Goal: Transaction & Acquisition: Book appointment/travel/reservation

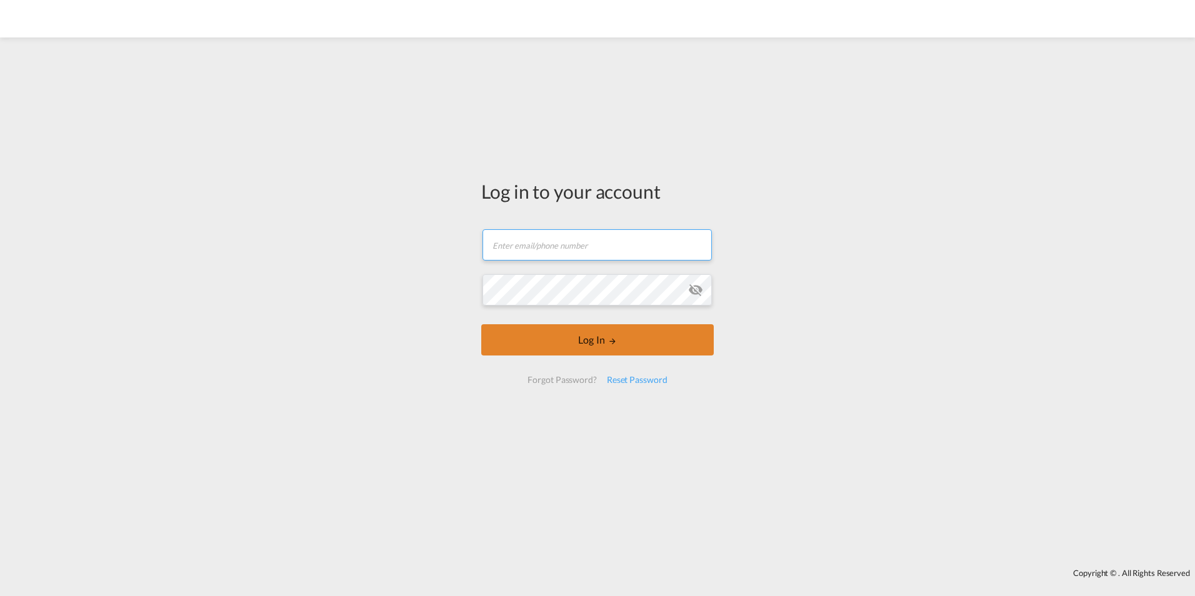
type input "[EMAIL_ADDRESS][DOMAIN_NAME]"
click at [561, 340] on button "Log In" at bounding box center [597, 339] width 232 height 31
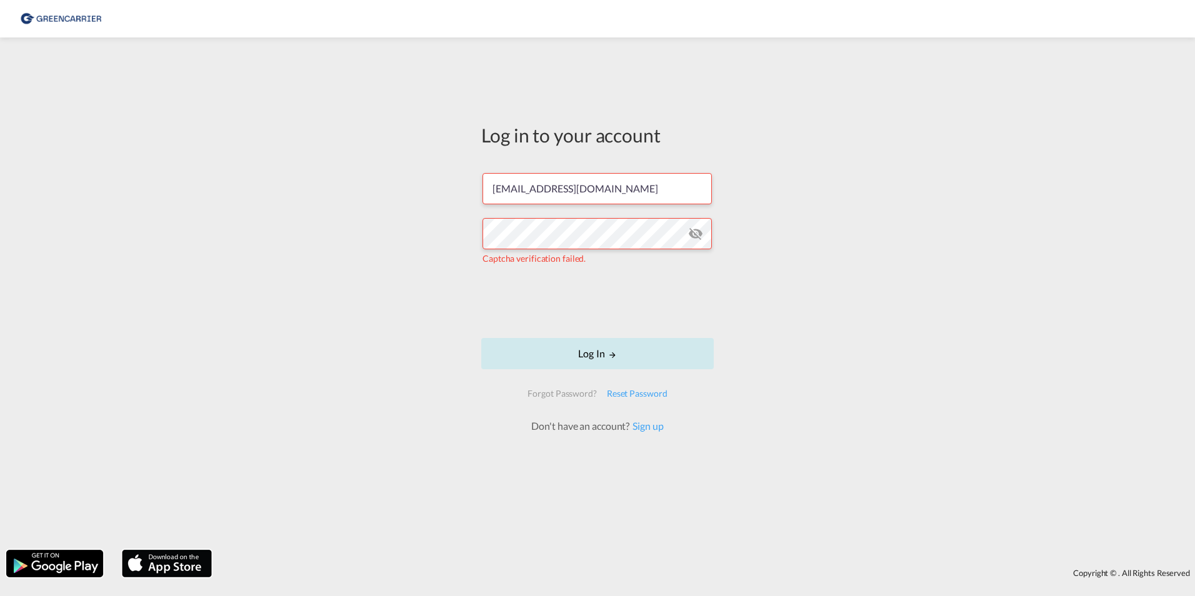
click at [558, 341] on button "Log In" at bounding box center [597, 353] width 232 height 31
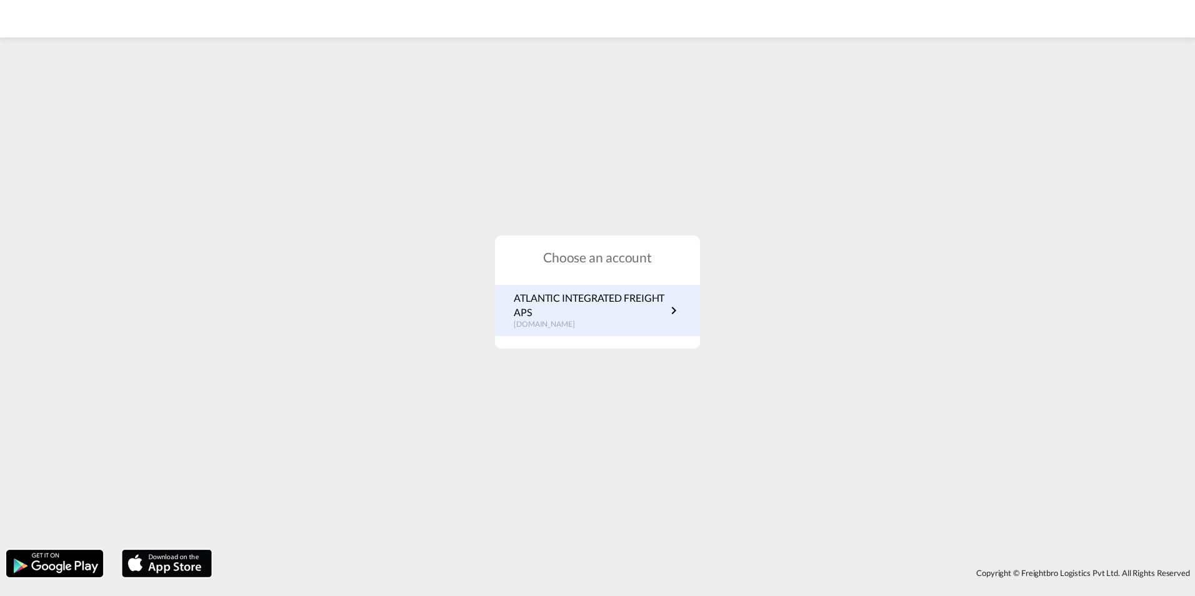
click at [576, 309] on p "ATLANTIC INTEGRATED FREIGHT APS" at bounding box center [590, 305] width 152 height 28
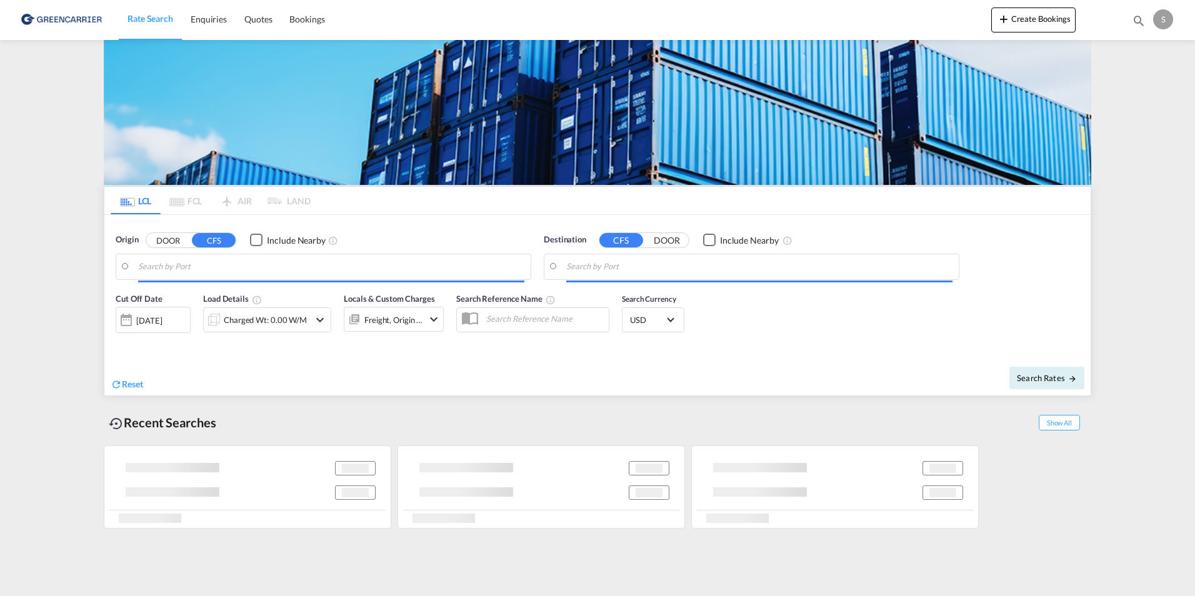
type input "[GEOGRAPHIC_DATA], [GEOGRAPHIC_DATA]"
type input "Busan, KRPUS"
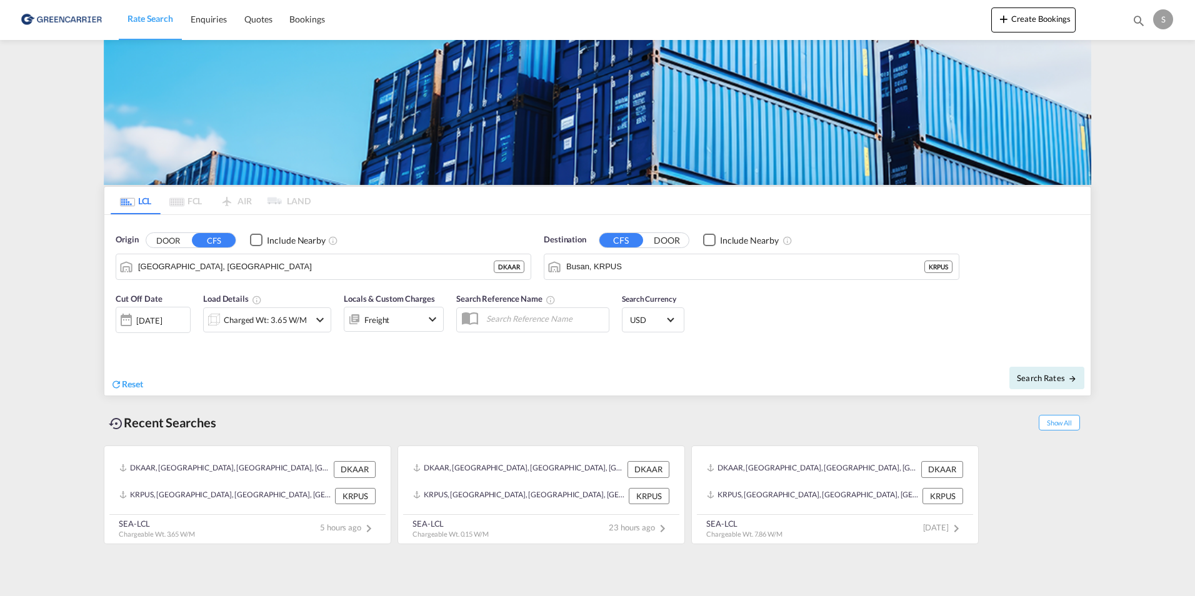
click at [563, 324] on input "text" at bounding box center [544, 318] width 129 height 19
paste input "OADO251765"
type input "OADO251765 [PERSON_NAME]"
click at [264, 316] on div "Charged Wt: 3.65 W/M" at bounding box center [265, 319] width 83 height 17
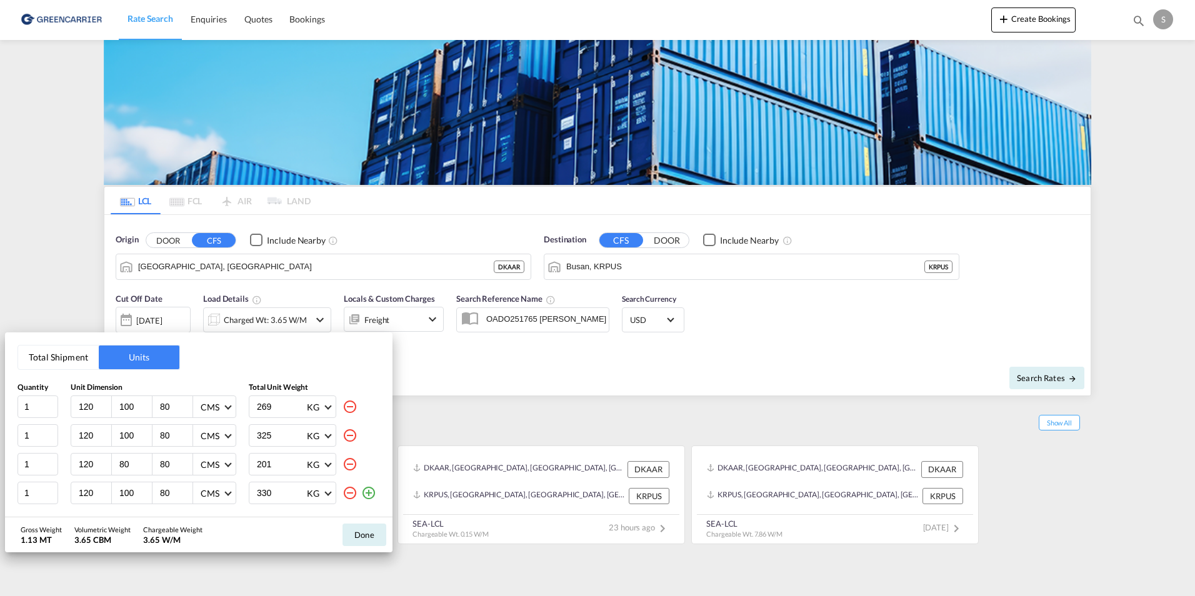
click at [349, 412] on md-icon "icon-minus-circle-outline" at bounding box center [349, 406] width 15 height 15
type input "325"
type input "80"
type input "201"
type input "100"
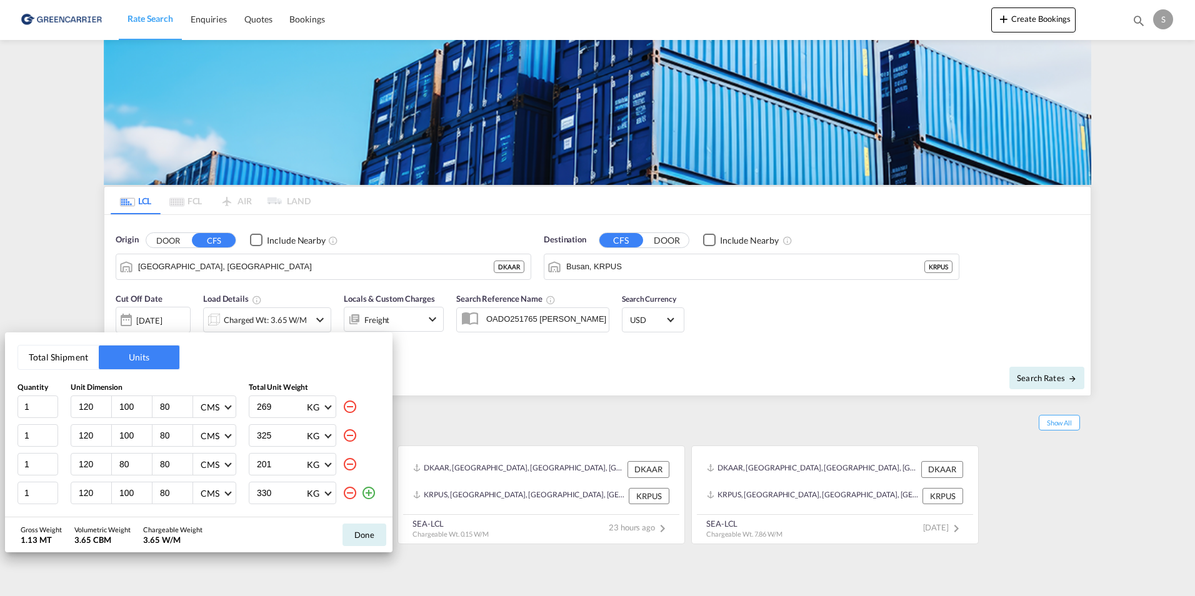
type input "330"
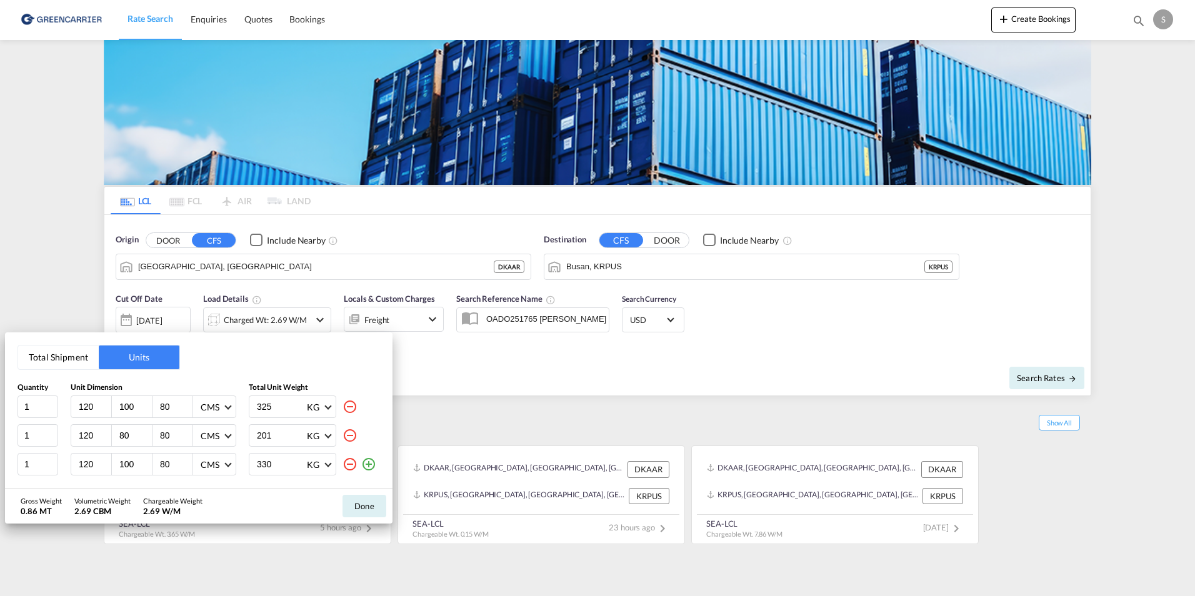
click at [350, 411] on md-icon "icon-minus-circle-outline" at bounding box center [349, 406] width 15 height 15
type input "80"
type input "201"
type input "100"
type input "330"
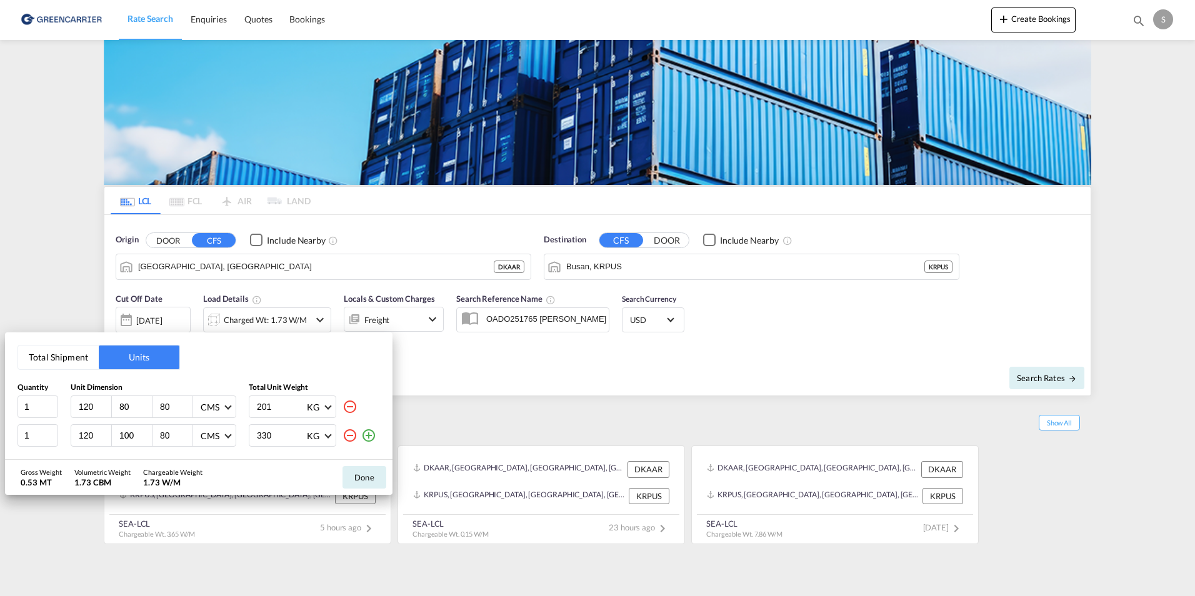
click at [350, 411] on md-icon "icon-minus-circle-outline" at bounding box center [349, 406] width 15 height 15
type input "100"
type input "330"
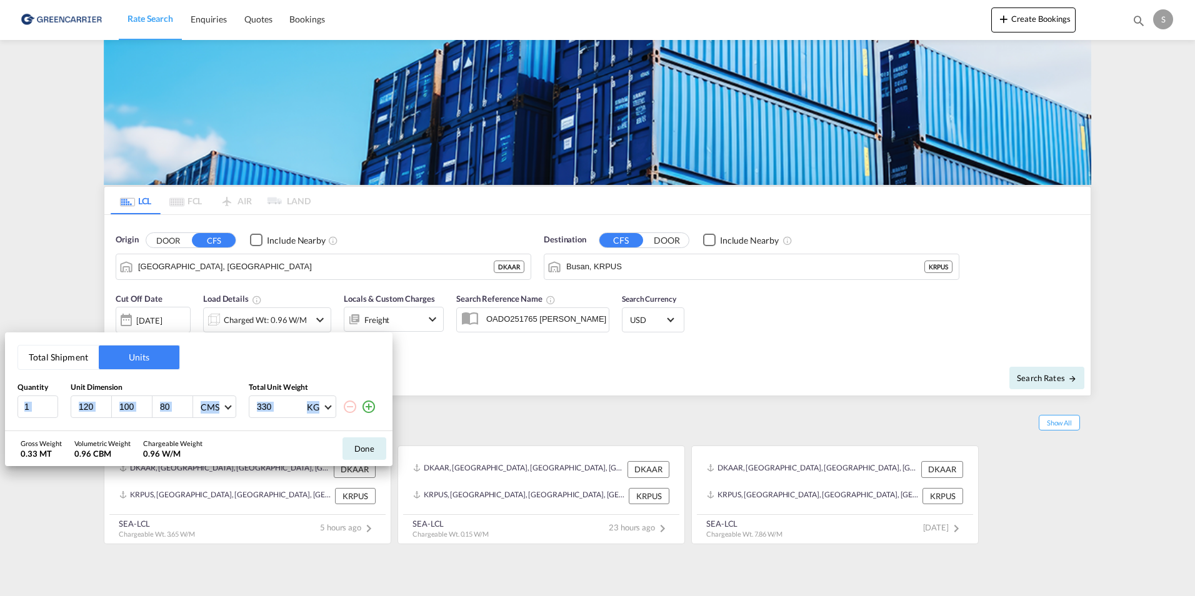
click at [349, 411] on md-icon "icon-minus-circle-outline" at bounding box center [349, 406] width 15 height 15
click at [367, 408] on md-icon "icon-plus-circle-outline" at bounding box center [368, 406] width 15 height 15
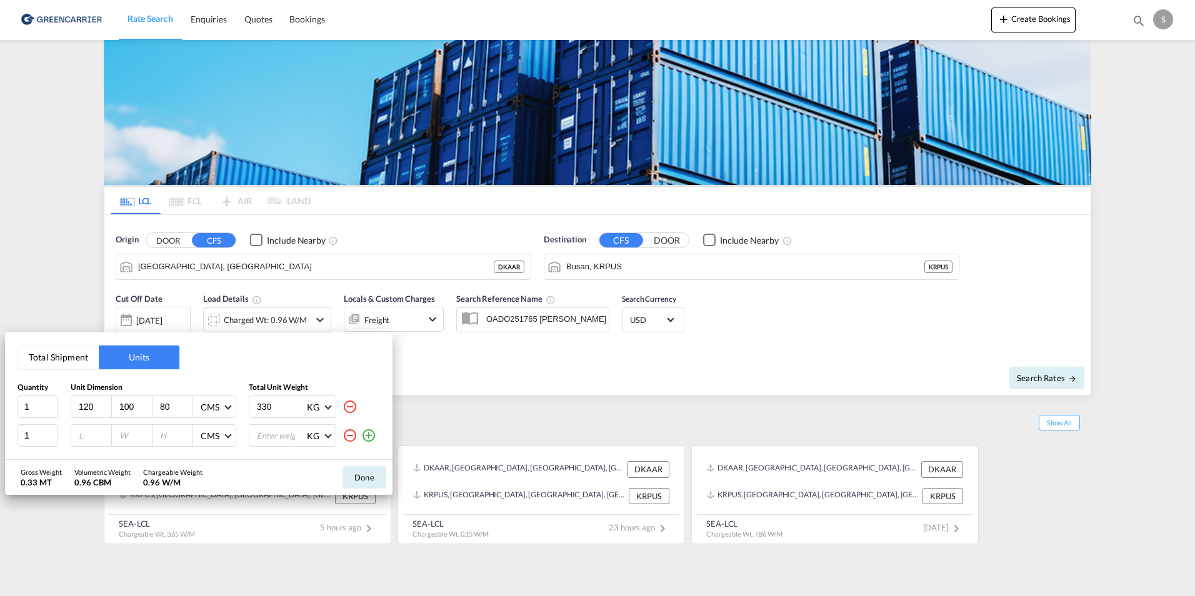
click at [89, 406] on input "120" at bounding box center [94, 406] width 34 height 11
type input "290"
type input "101"
type input "180"
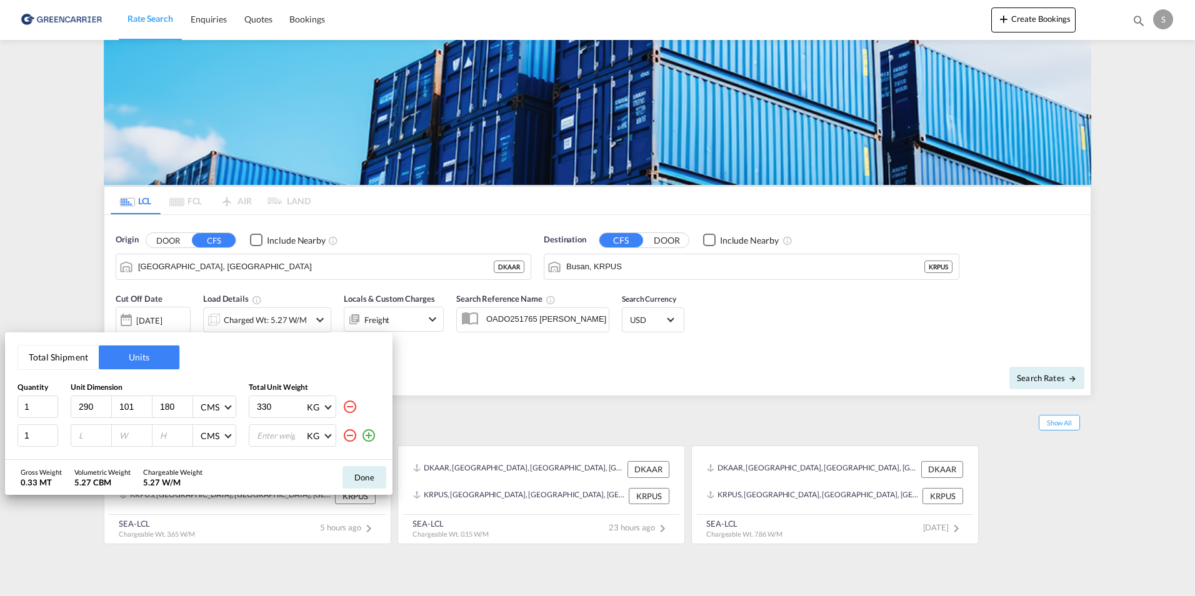
drag, startPoint x: 255, startPoint y: 411, endPoint x: 59, endPoint y: 410, distance: 195.6
click at [55, 418] on div "1 290 101 180 CMS CMS Inches 330 KG KG LB" at bounding box center [198, 407] width 362 height 22
type input "1230"
click at [96, 439] on input "number" at bounding box center [94, 435] width 34 height 11
type input "290"
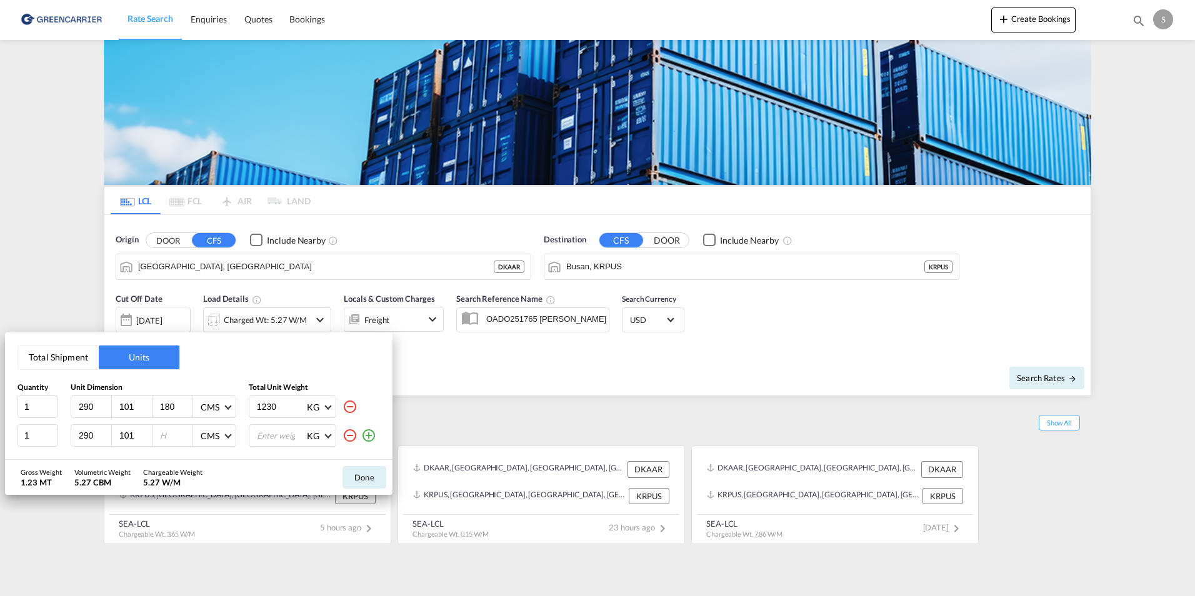
type input "101"
type input "180"
click at [284, 440] on input "number" at bounding box center [281, 435] width 50 height 21
type input "1230"
click at [366, 434] on md-icon "icon-plus-circle-outline" at bounding box center [368, 435] width 15 height 15
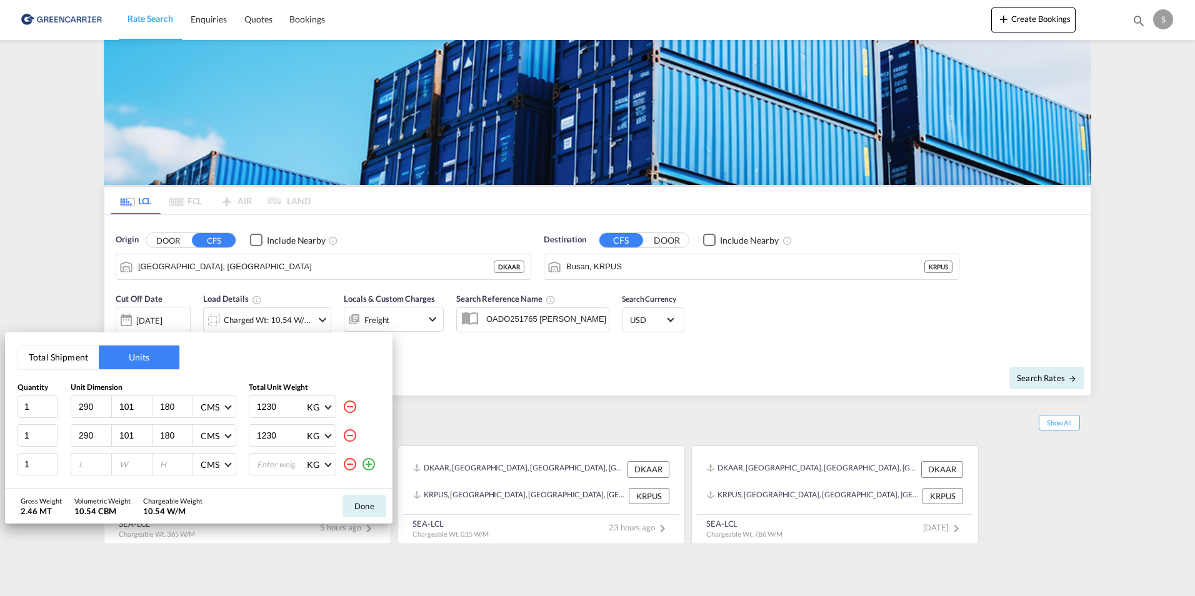
click at [95, 465] on input "number" at bounding box center [94, 464] width 34 height 11
type input "120"
type input "80"
type input "25"
type input "66"
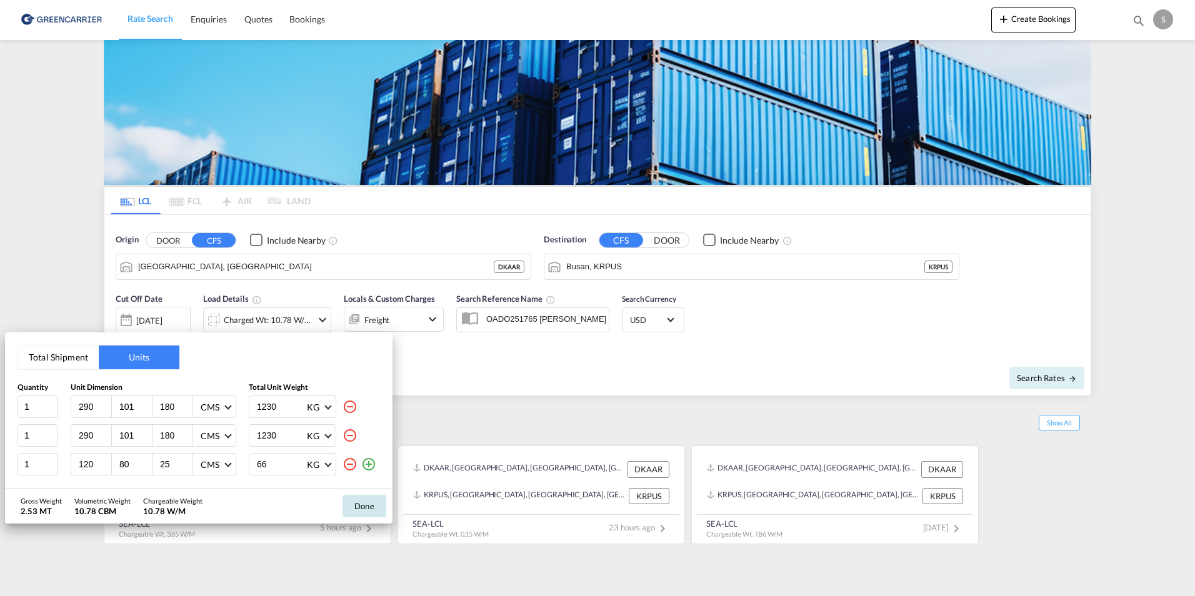
click at [374, 506] on button "Done" at bounding box center [364, 506] width 44 height 22
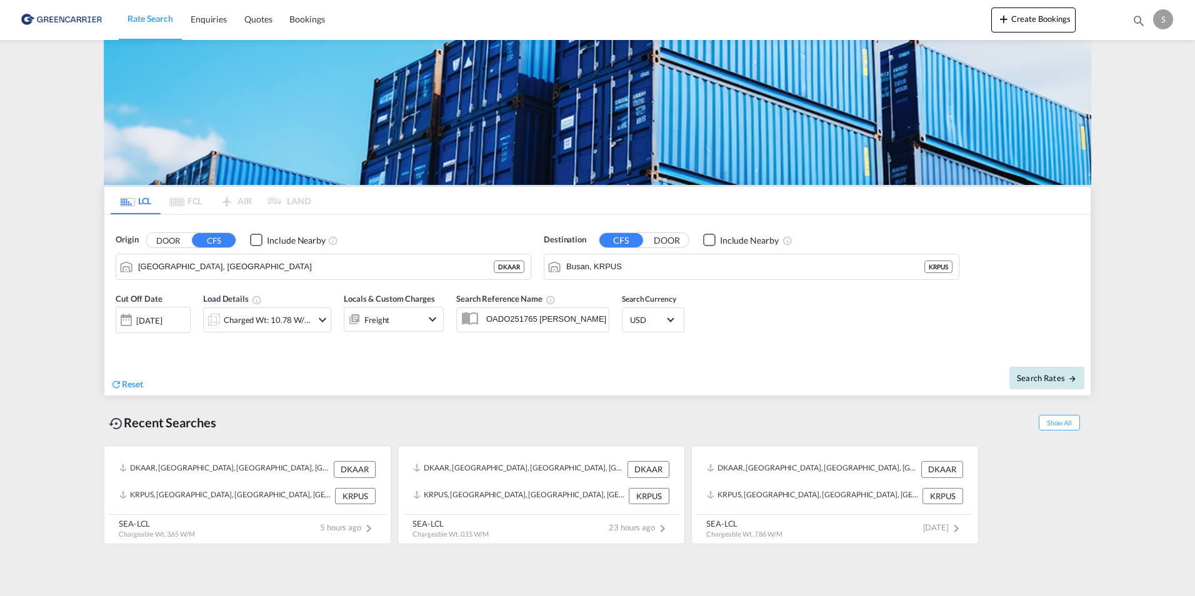
click at [1022, 382] on span "Search Rates" at bounding box center [1047, 378] width 60 height 10
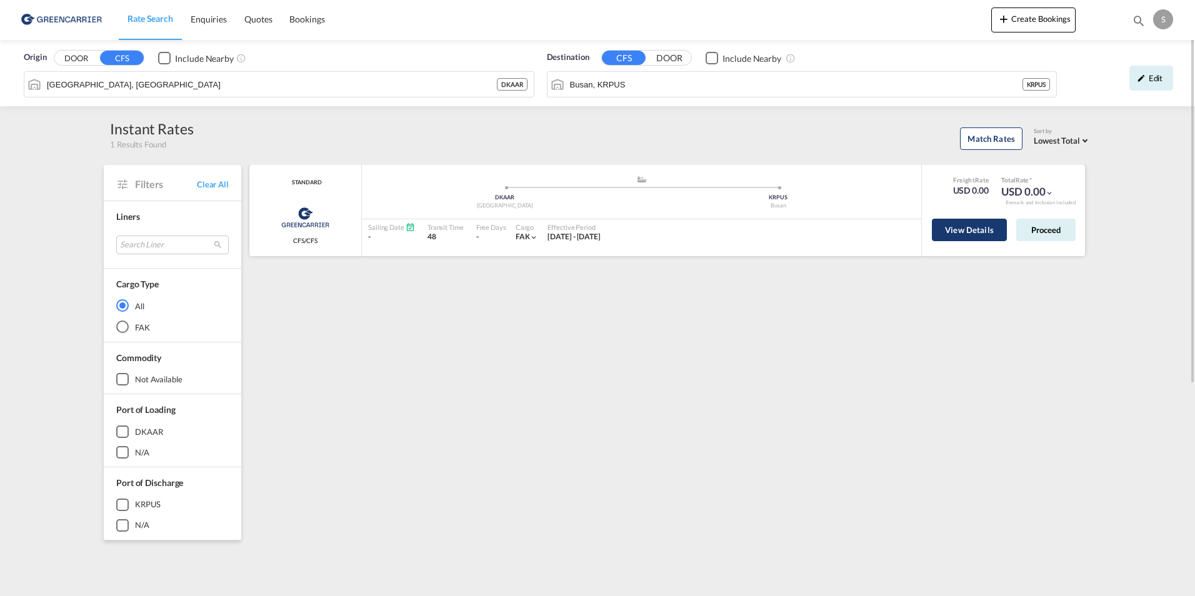
click at [983, 231] on button "View Details" at bounding box center [969, 230] width 75 height 22
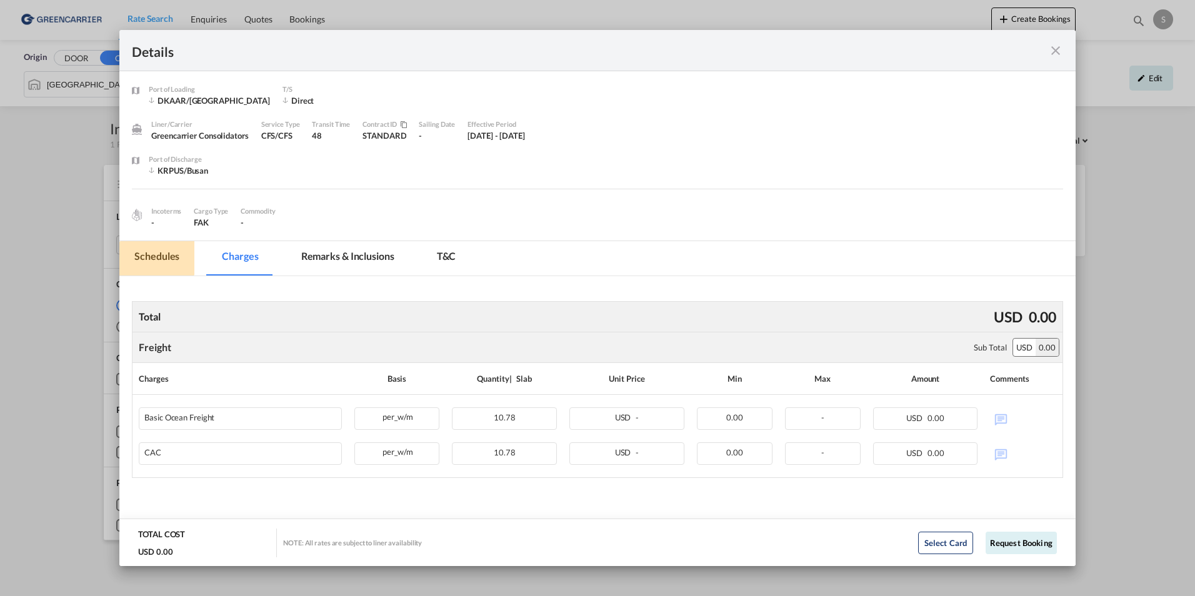
click at [154, 250] on md-tab-item "Schedules" at bounding box center [156, 258] width 75 height 34
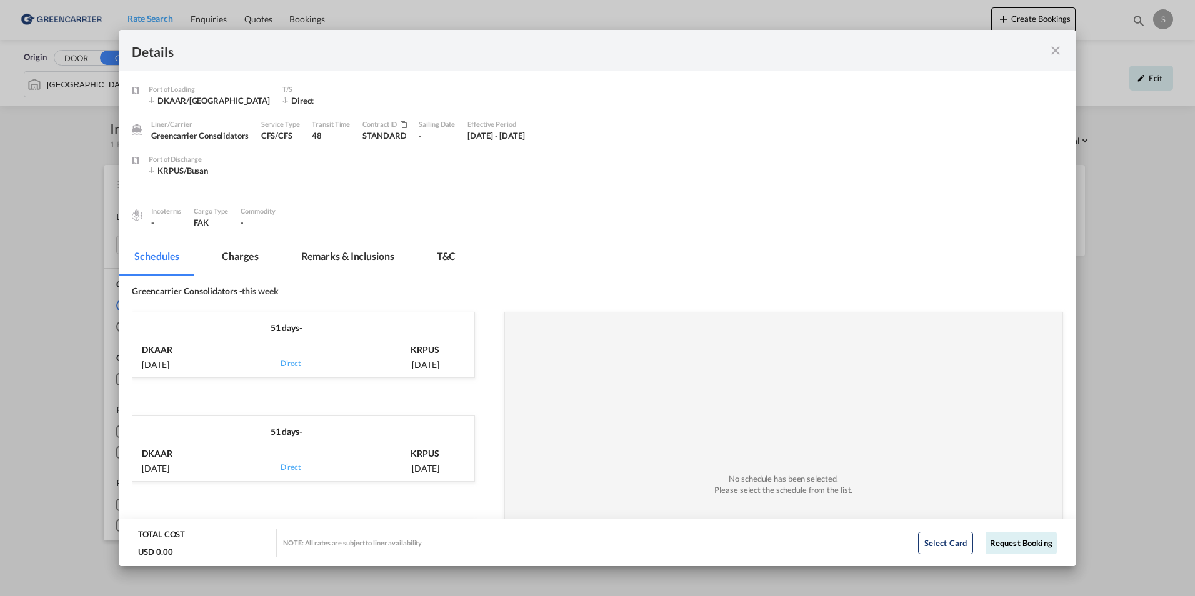
click at [367, 442] on div "DKAAR [DATE] via Direct KRPUS [DATE]" at bounding box center [303, 459] width 342 height 43
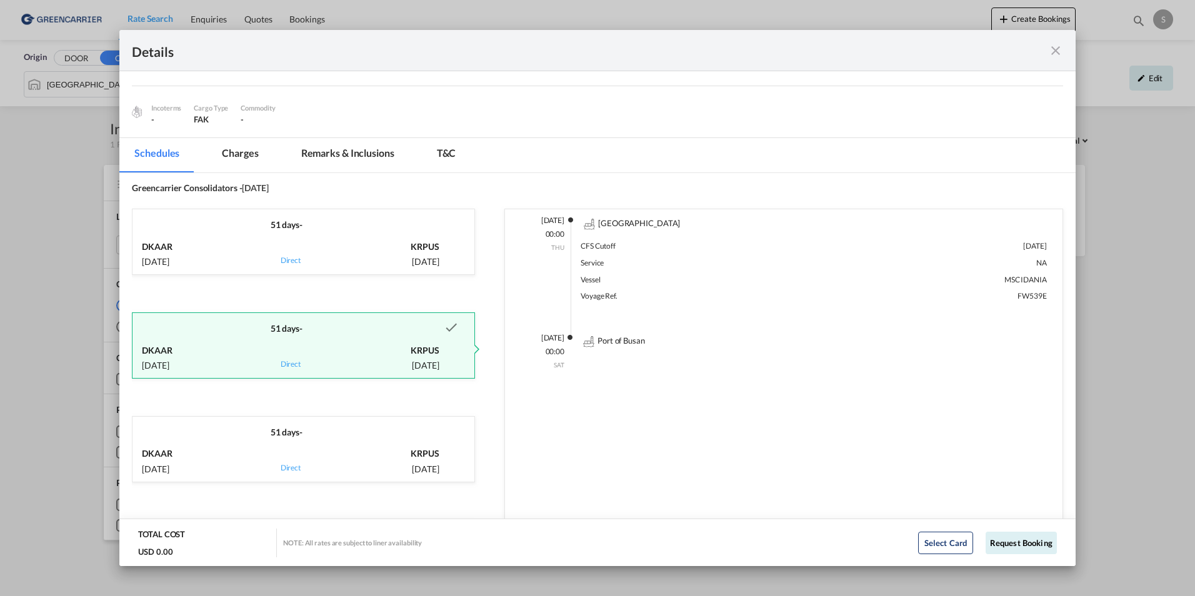
scroll to position [82, 0]
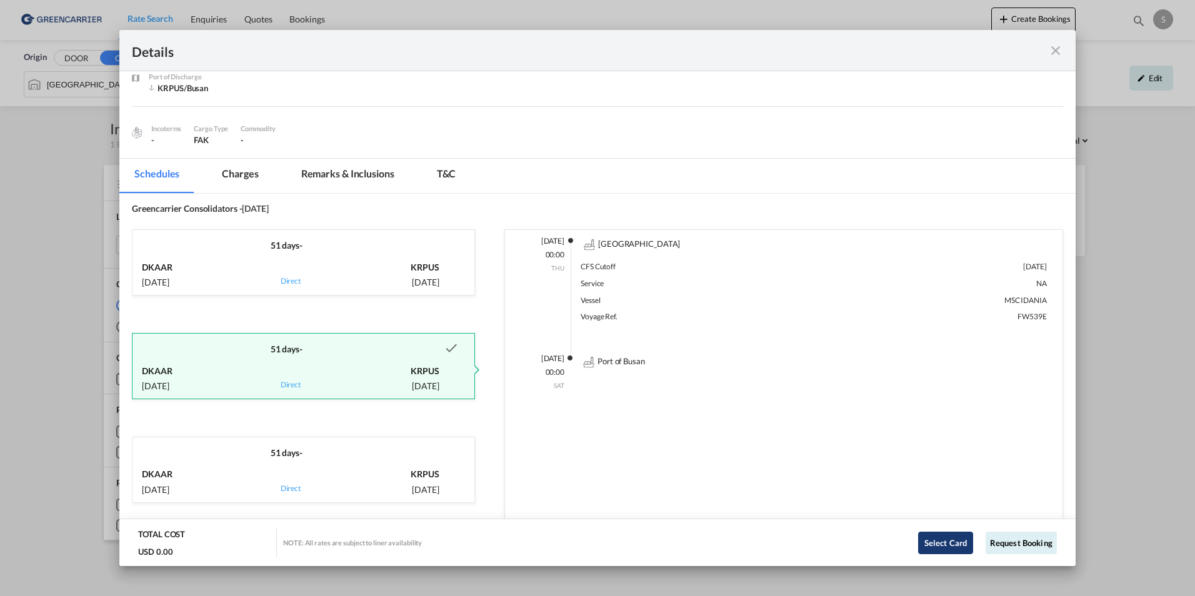
click at [931, 537] on button "Select Card" at bounding box center [945, 543] width 55 height 22
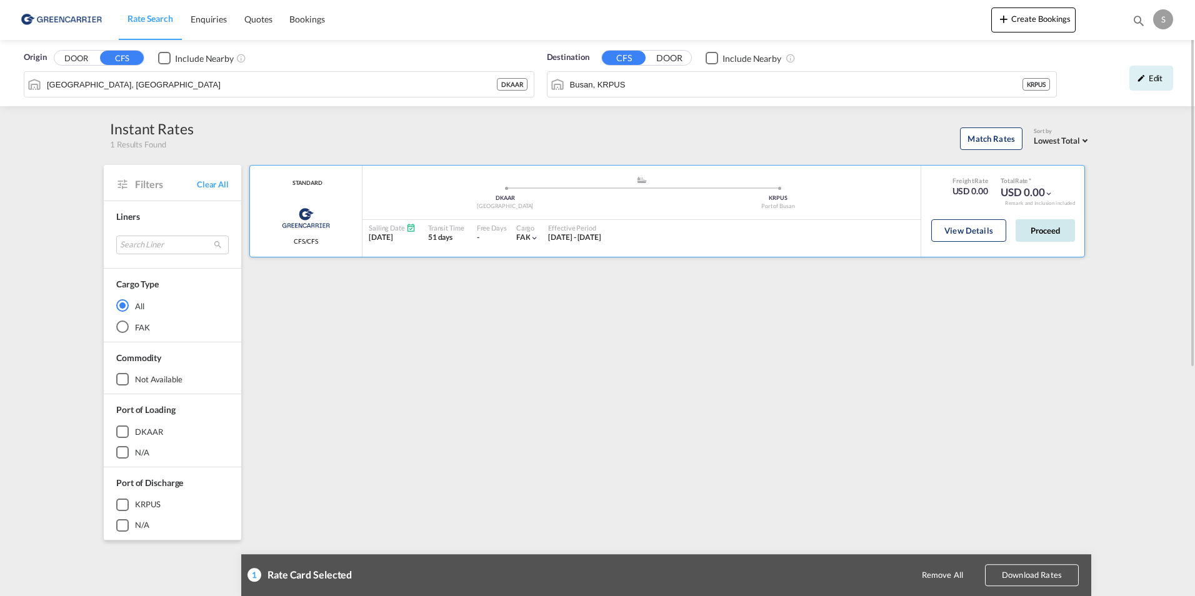
click at [1034, 230] on button "Proceed" at bounding box center [1045, 230] width 59 height 22
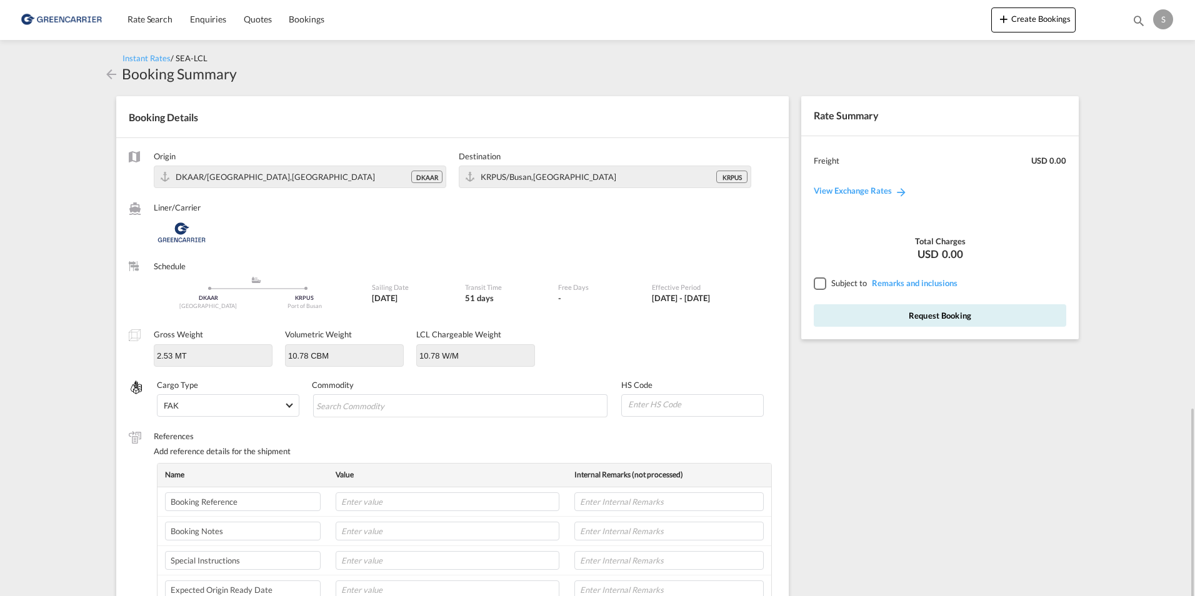
scroll to position [250, 0]
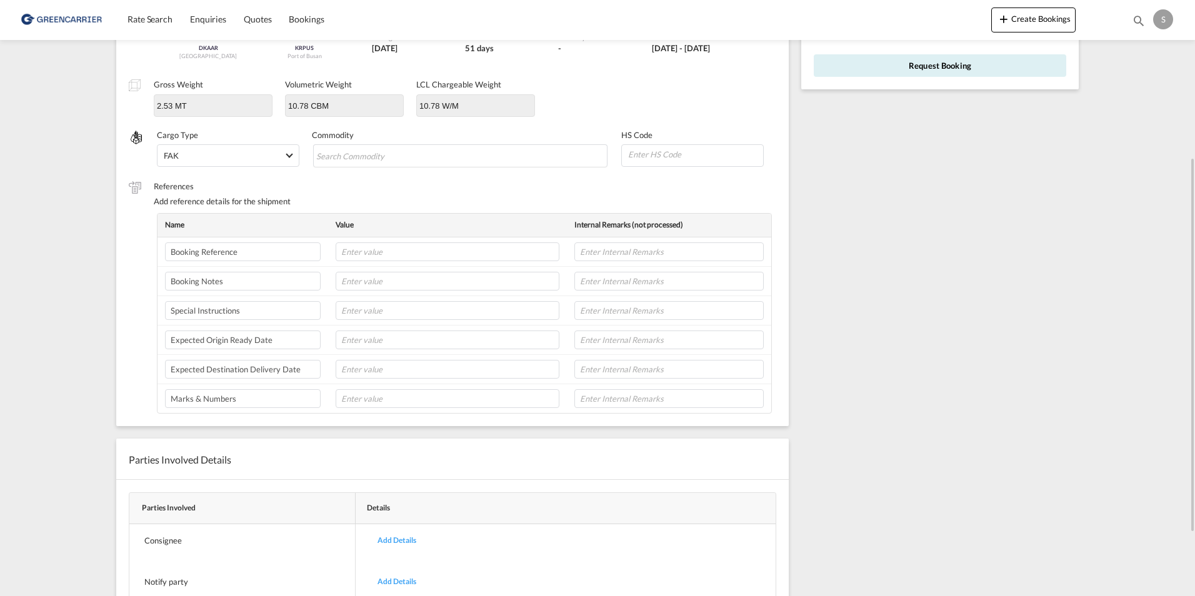
drag, startPoint x: 1016, startPoint y: 261, endPoint x: 971, endPoint y: 263, distance: 45.1
click at [1016, 261] on div "Rate Summary Freight USD 0.00 View Exchange Rates Total Charges USD 0.00 Subjec…" at bounding box center [943, 264] width 296 height 861
click at [679, 247] on input "text" at bounding box center [668, 251] width 189 height 19
click at [592, 312] on input "text" at bounding box center [668, 310] width 189 height 19
paste input "Collection address: [STREET_ADDRESS] Collection Ref: 202619-1-002 Booster Pumps"
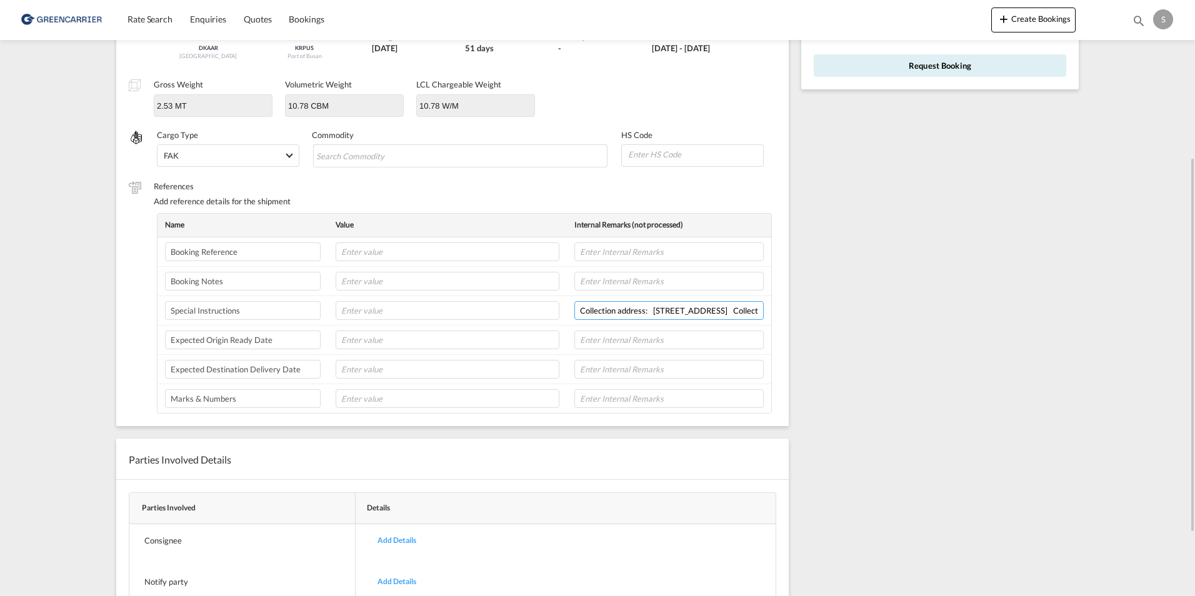
scroll to position [0, 307]
type input "Collection address: [STREET_ADDRESS] Collection Ref: 202619-1-002 Booster Pumps"
click at [624, 253] on input "text" at bounding box center [668, 251] width 189 height 19
paste input "Collection address: [STREET_ADDRESS] Collection Ref: 202619-1-002 Booster Pumps"
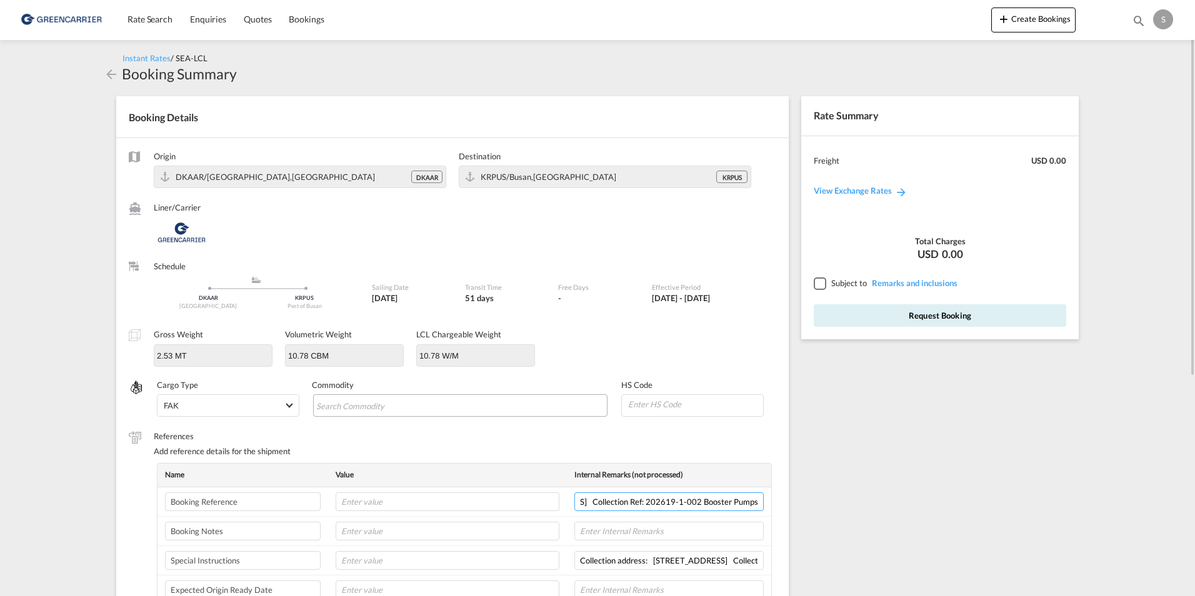
type input "Collection address: [STREET_ADDRESS] Collection Ref: 202619-1-002 Booster Pumps"
click at [475, 410] on md-chips-wrap "Chips container with autocompletion. Enter the text area, type text to search, …" at bounding box center [460, 405] width 295 height 22
click at [476, 413] on md-chips-wrap "Chips container with autocompletion. Enter the text area, type text to search, …" at bounding box center [460, 405] width 295 height 22
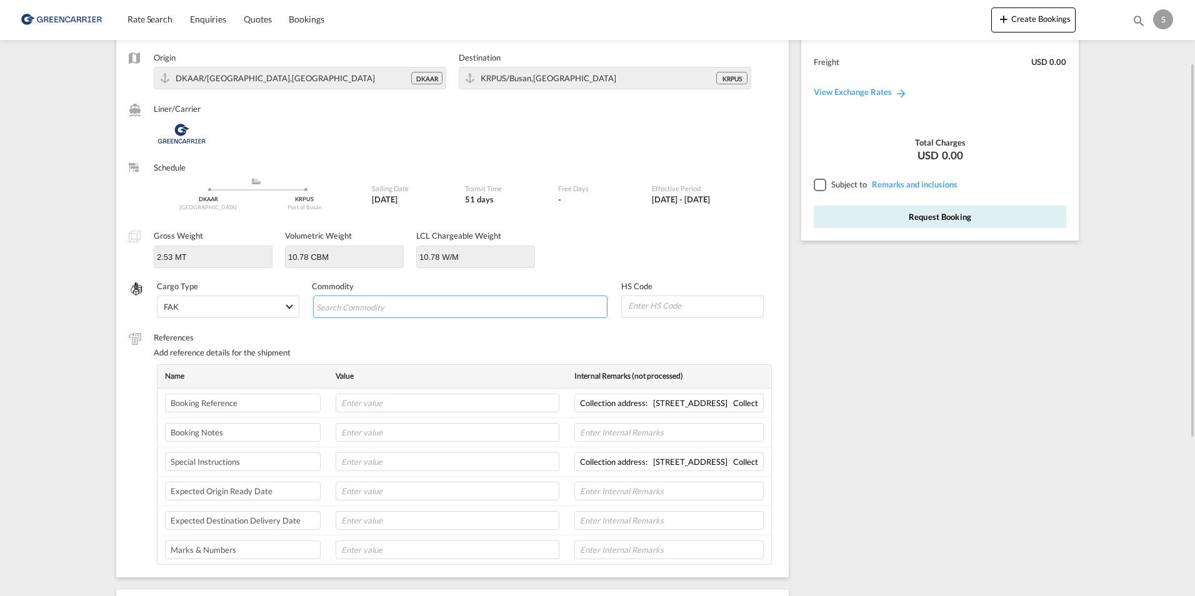
scroll to position [36, 0]
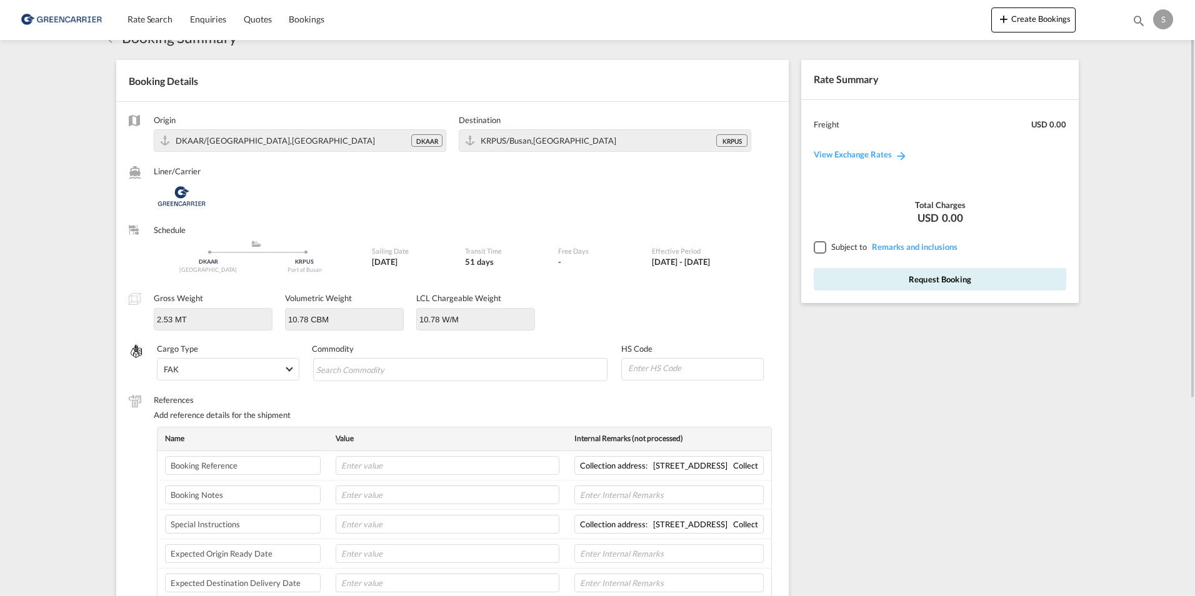
click at [814, 251] on div at bounding box center [819, 246] width 11 height 11
click at [850, 275] on button "Request Booking" at bounding box center [940, 279] width 252 height 22
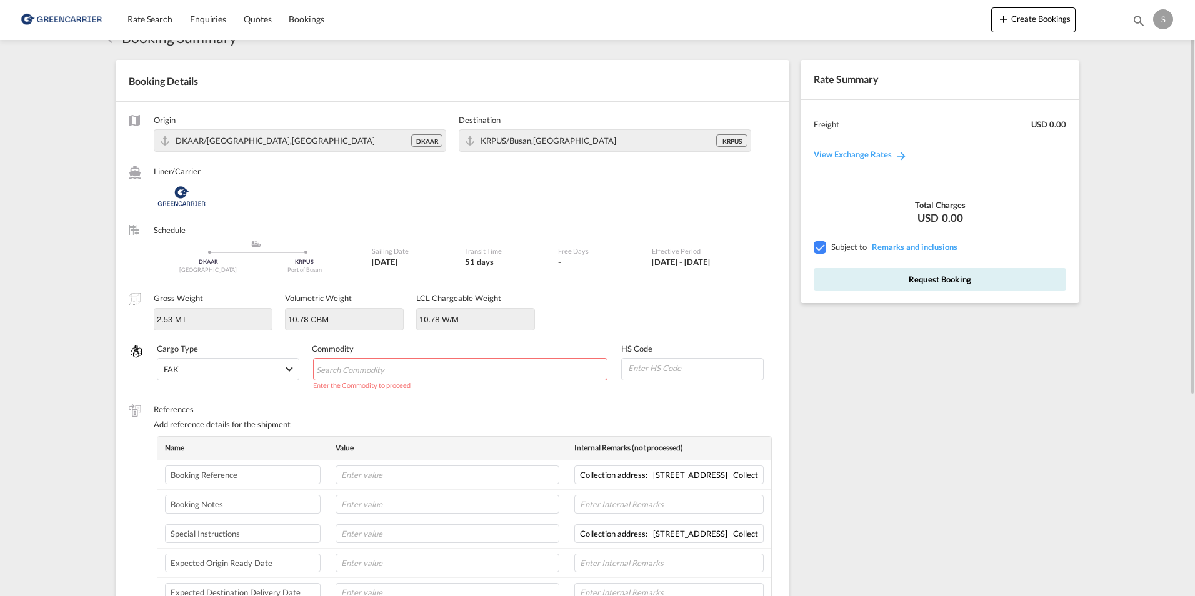
click at [448, 358] on md-chips-wrap "Chips container with autocompletion. Enter the text area, type text to search, …" at bounding box center [460, 369] width 295 height 22
click at [412, 367] on input "Chips input." at bounding box center [373, 370] width 114 height 20
paste input "CARGO HANDLING SYSTEM"
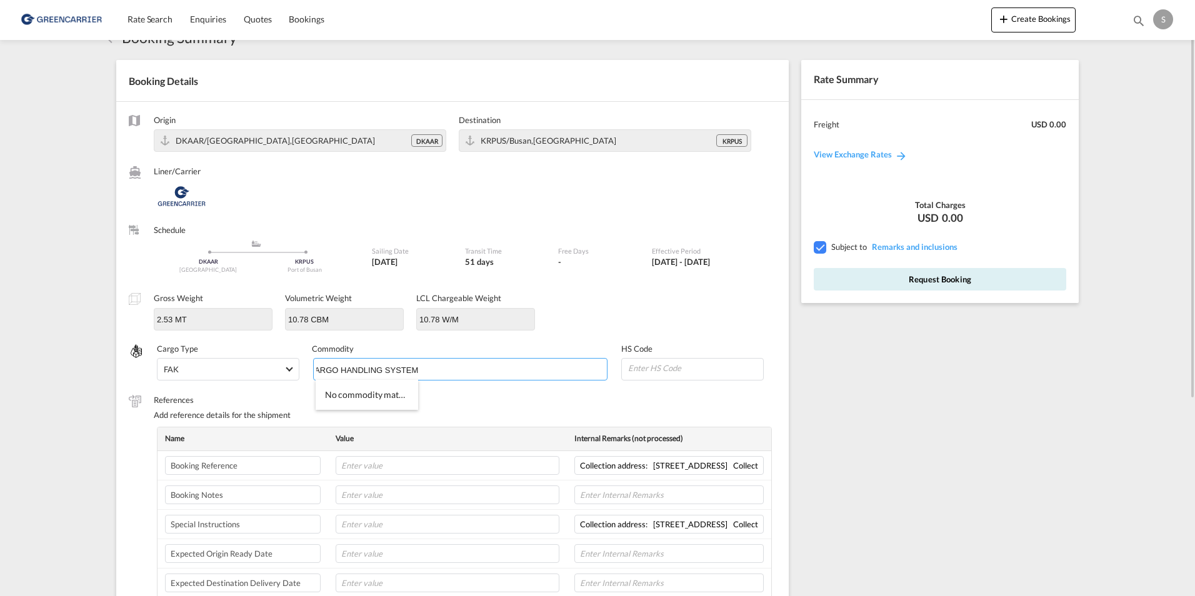
type input "CARGO HANDLING SYSTEM"
click at [914, 274] on button "Request Booking" at bounding box center [940, 279] width 252 height 22
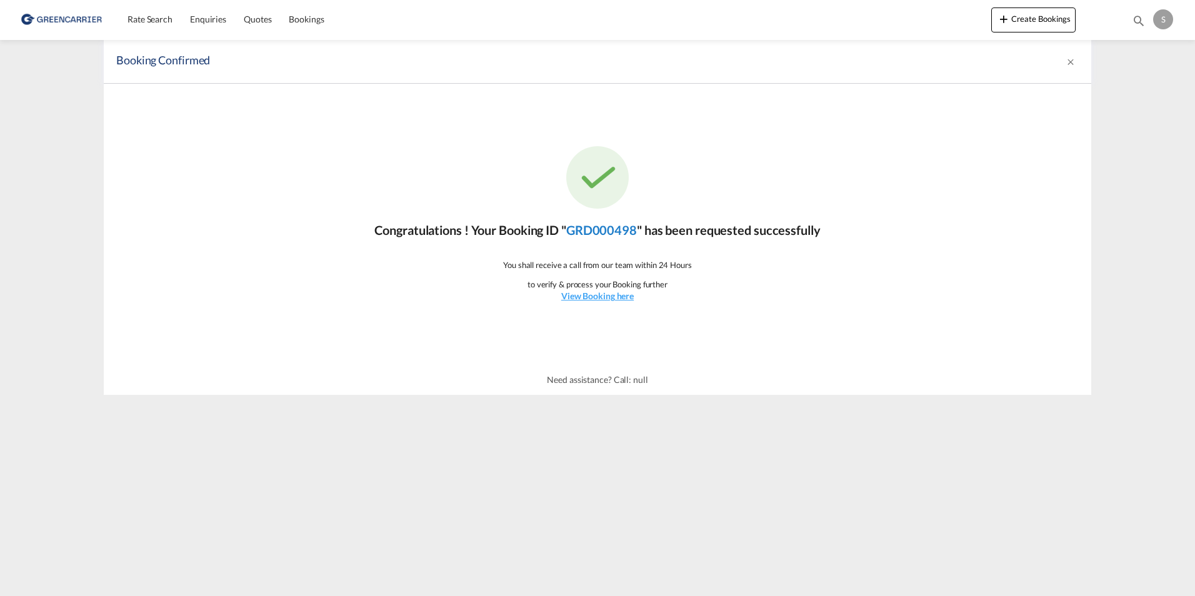
click at [596, 229] on link "GRD000498" at bounding box center [601, 229] width 71 height 15
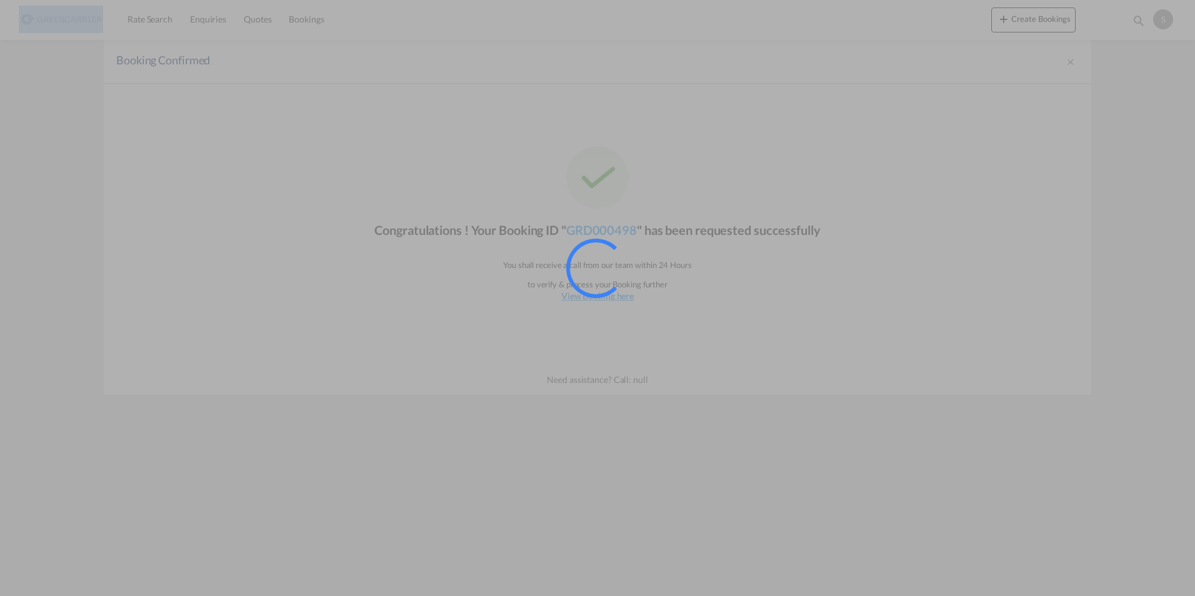
click at [596, 229] on div at bounding box center [597, 298] width 1195 height 596
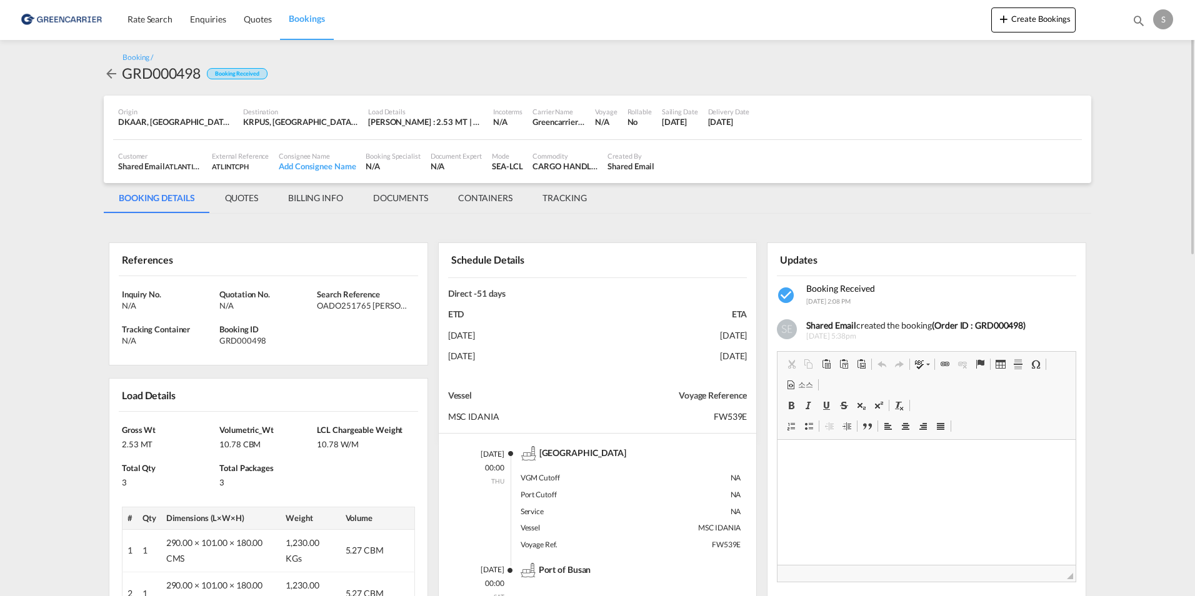
click at [187, 74] on div "GRD000498" at bounding box center [161, 73] width 79 height 20
copy div "GRD000498"
